Goal: Task Accomplishment & Management: Manage account settings

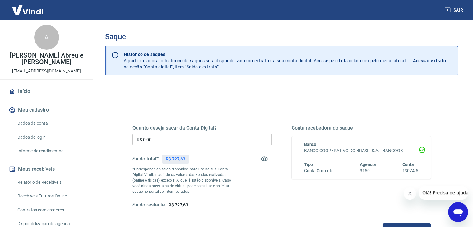
click at [34, 11] on img at bounding box center [27, 9] width 40 height 19
